Goal: Task Accomplishment & Management: Manage account settings

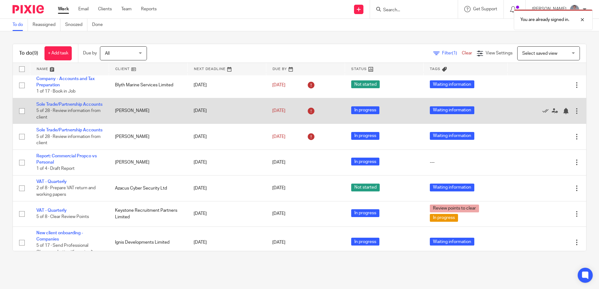
scroll to position [84, 0]
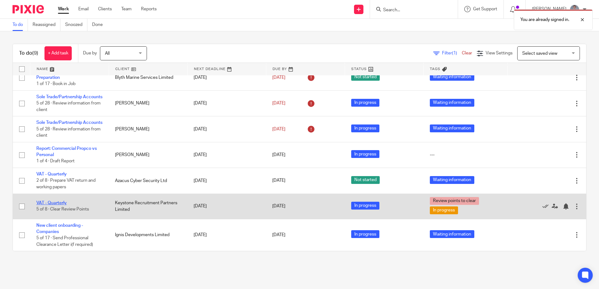
click at [49, 201] on link "VAT - Quarterly" at bounding box center [51, 203] width 30 height 4
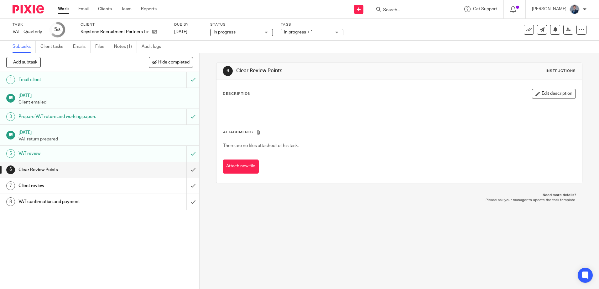
click at [314, 32] on span "In progress + 1" at bounding box center [307, 32] width 47 height 7
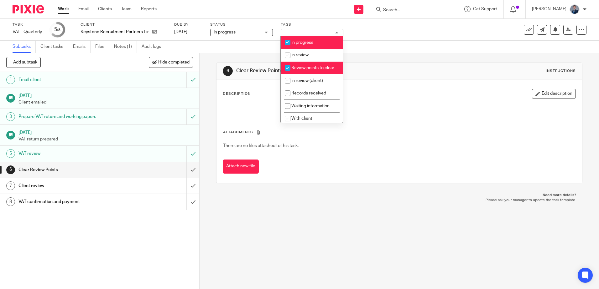
click at [303, 69] on span "Review points to clear" at bounding box center [312, 68] width 43 height 4
checkbox input "false"
click at [306, 83] on span "In review (client)" at bounding box center [307, 81] width 32 height 4
checkbox input "true"
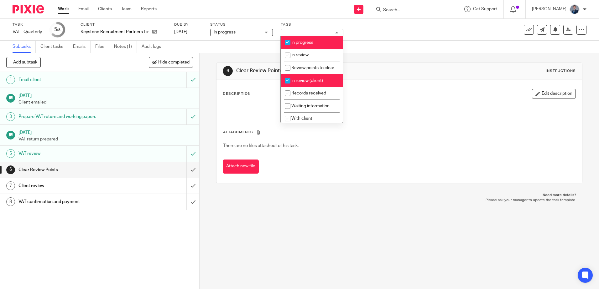
click at [421, 105] on div at bounding box center [399, 109] width 358 height 14
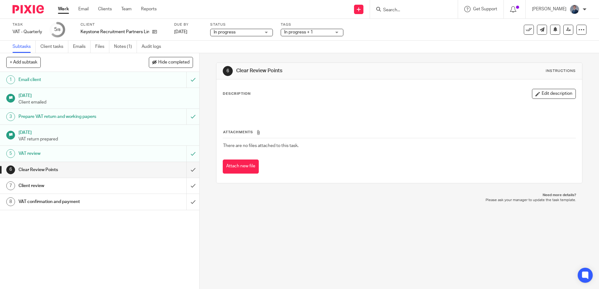
click at [28, 9] on img at bounding box center [28, 9] width 31 height 8
